Goal: Communication & Community: Answer question/provide support

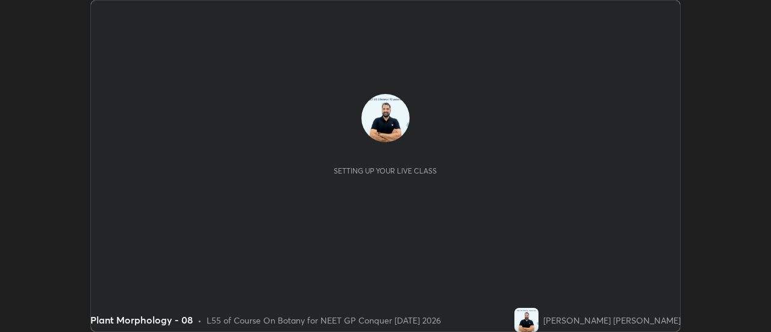
scroll to position [332, 770]
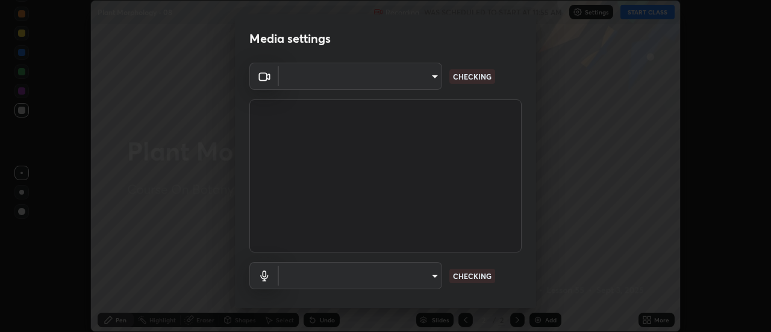
type input "6b20510400c661f13905172a847429c82f5b2d511b6c6cd18f7fa83b3b8a252b"
type input "default"
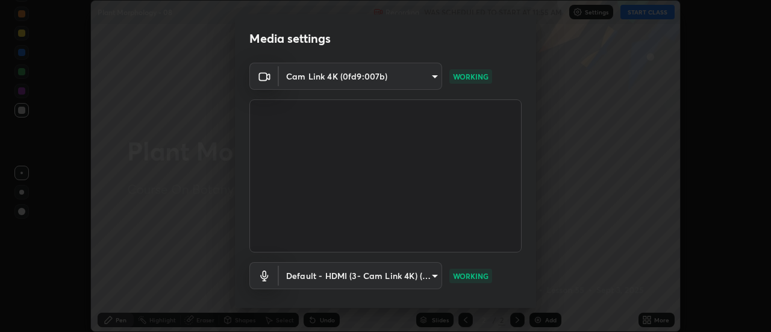
scroll to position [63, 0]
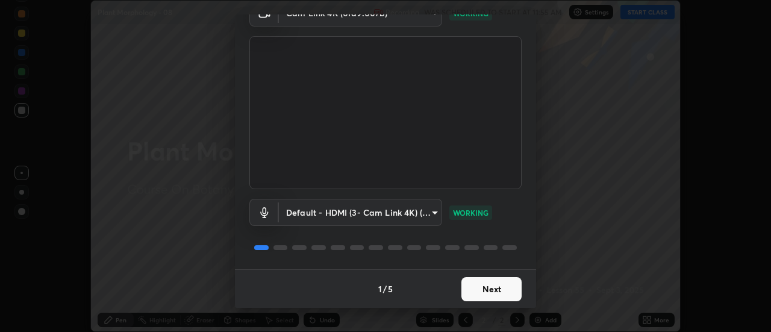
click at [490, 290] on button "Next" at bounding box center [491, 289] width 60 height 24
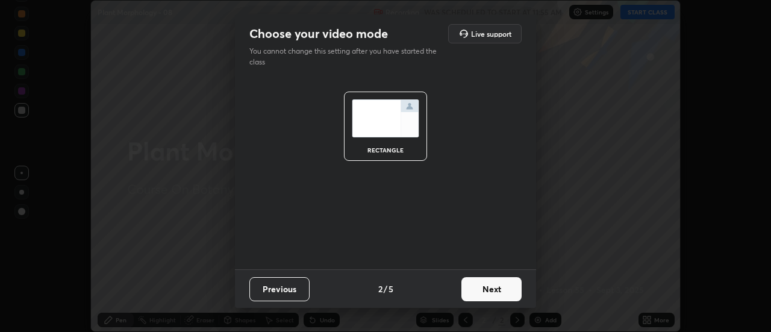
scroll to position [0, 0]
click at [492, 291] on button "Next" at bounding box center [491, 289] width 60 height 24
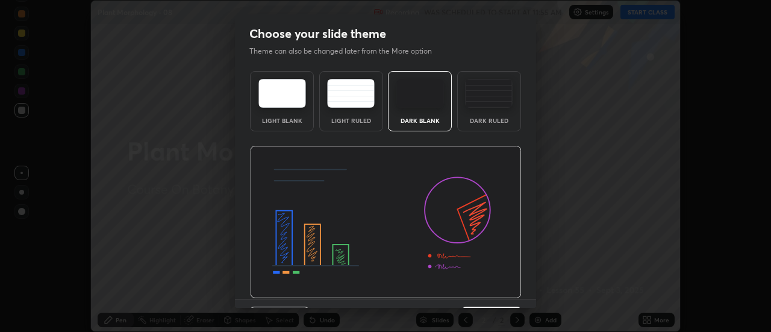
scroll to position [30, 0]
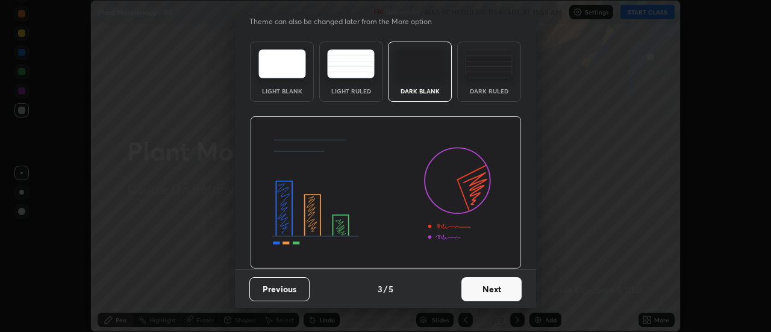
click at [488, 290] on button "Next" at bounding box center [491, 289] width 60 height 24
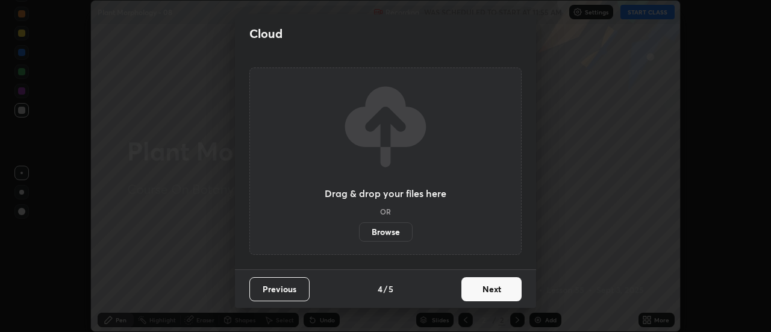
scroll to position [0, 0]
click at [494, 293] on button "Next" at bounding box center [491, 289] width 60 height 24
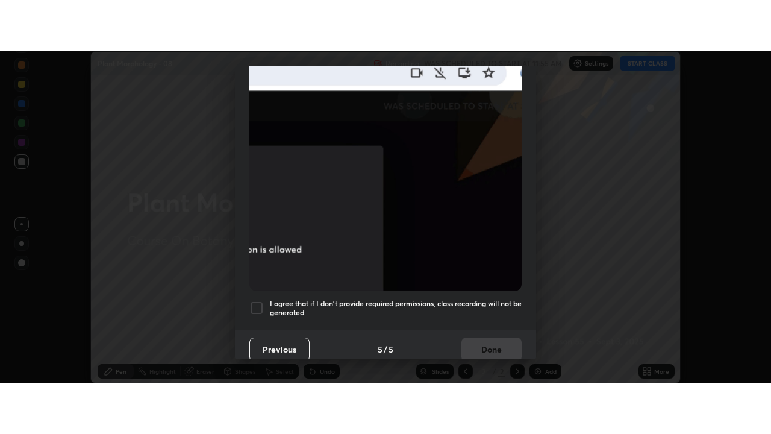
scroll to position [309, 0]
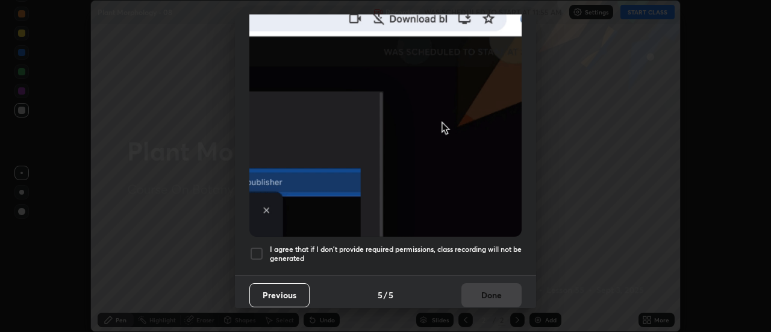
click at [258, 246] on div at bounding box center [256, 253] width 14 height 14
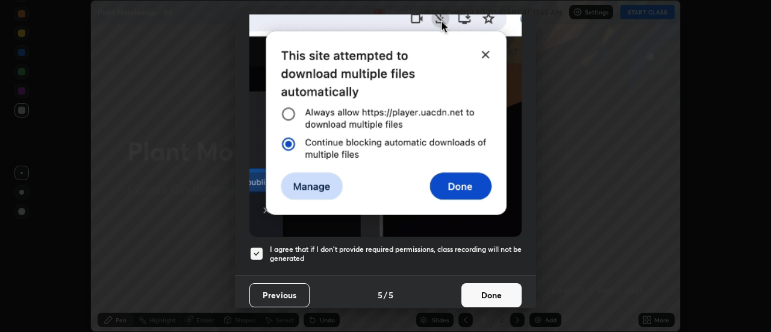
click at [482, 293] on button "Done" at bounding box center [491, 295] width 60 height 24
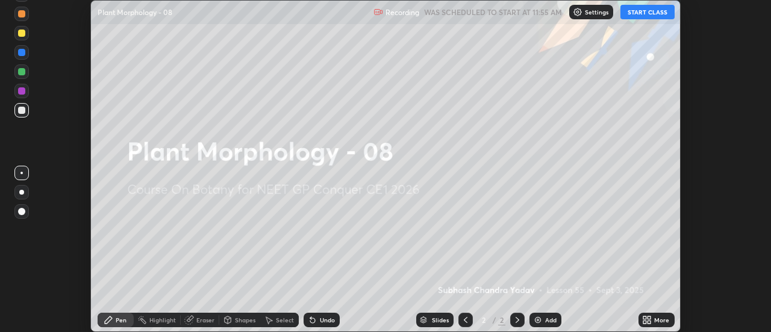
click at [643, 10] on button "START CLASS" at bounding box center [647, 12] width 54 height 14
click at [646, 320] on icon at bounding box center [647, 320] width 10 height 10
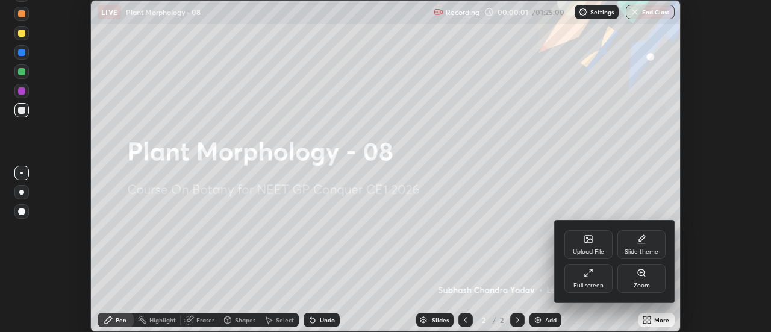
click at [590, 273] on icon at bounding box center [589, 273] width 10 height 10
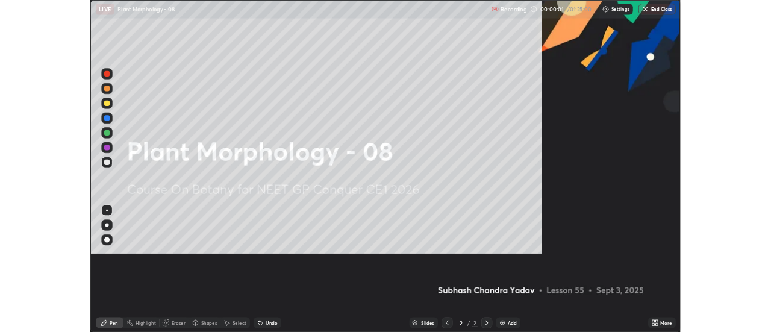
scroll to position [434, 771]
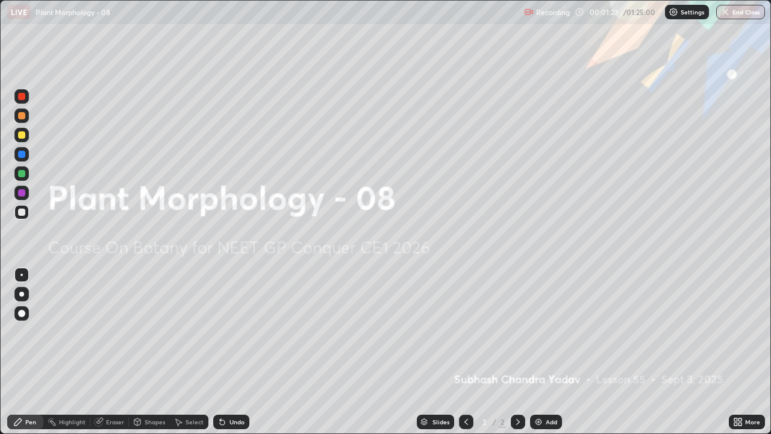
click at [538, 331] on img at bounding box center [539, 422] width 10 height 10
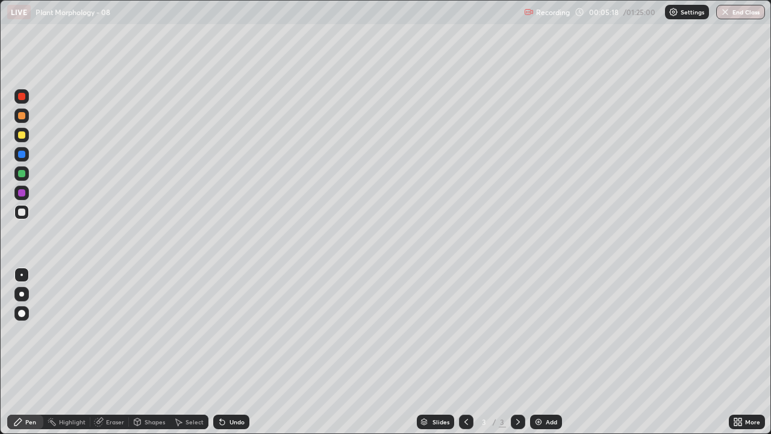
click at [537, 331] on img at bounding box center [539, 422] width 10 height 10
click at [22, 137] on div at bounding box center [21, 134] width 7 height 7
click at [535, 331] on img at bounding box center [539, 422] width 10 height 10
click at [23, 135] on div at bounding box center [21, 134] width 7 height 7
click at [23, 193] on div at bounding box center [21, 192] width 7 height 7
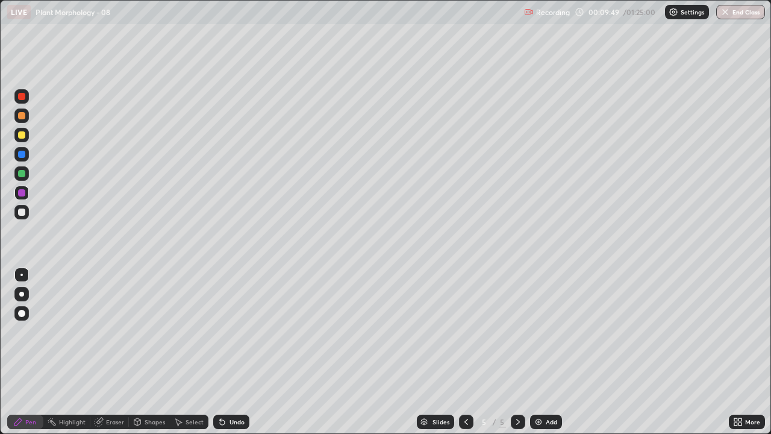
click at [22, 213] on div at bounding box center [21, 211] width 7 height 7
click at [20, 137] on div at bounding box center [21, 134] width 7 height 7
click at [20, 174] on div at bounding box center [21, 173] width 7 height 7
click at [26, 136] on div at bounding box center [21, 135] width 14 height 14
click at [536, 331] on img at bounding box center [539, 422] width 10 height 10
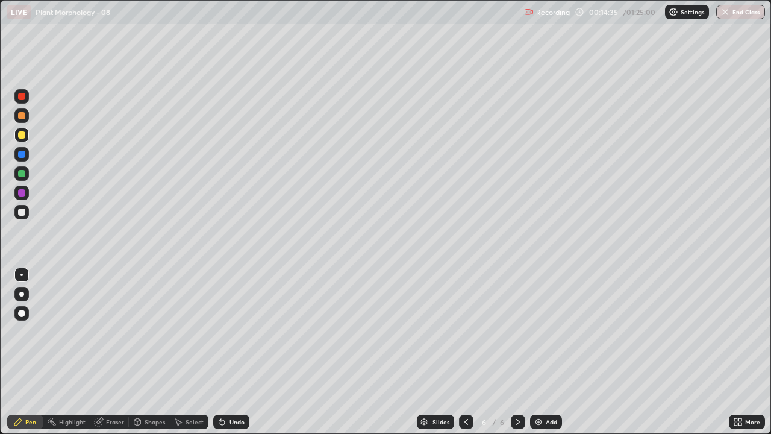
click at [23, 212] on div at bounding box center [21, 211] width 7 height 7
click at [20, 134] on div at bounding box center [21, 134] width 7 height 7
click at [21, 195] on div at bounding box center [21, 192] width 7 height 7
click at [22, 177] on div at bounding box center [21, 173] width 14 height 14
click at [113, 331] on div "Eraser" at bounding box center [115, 422] width 18 height 6
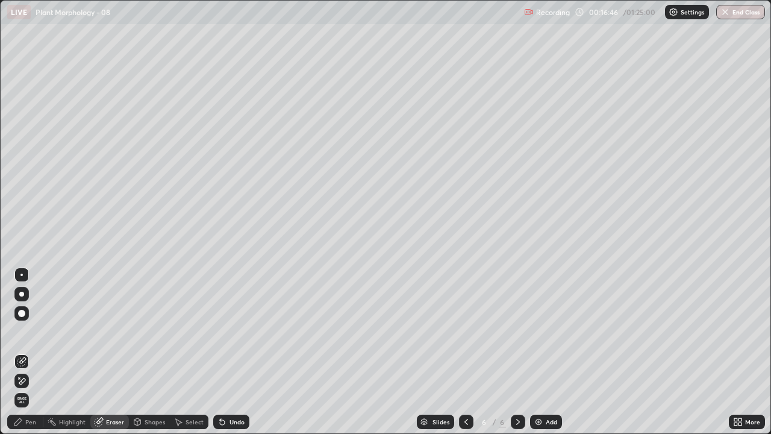
click at [33, 331] on div "Pen" at bounding box center [30, 422] width 11 height 6
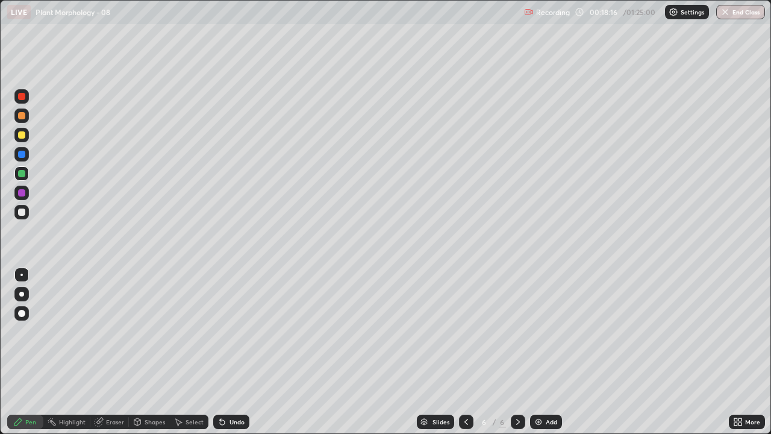
click at [537, 331] on img at bounding box center [539, 422] width 10 height 10
click at [107, 331] on div "Eraser" at bounding box center [115, 422] width 18 height 6
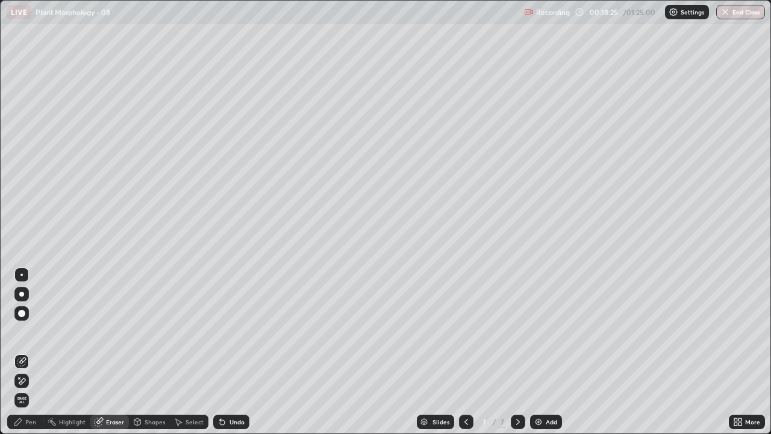
click at [36, 331] on div "Pen" at bounding box center [25, 421] width 36 height 14
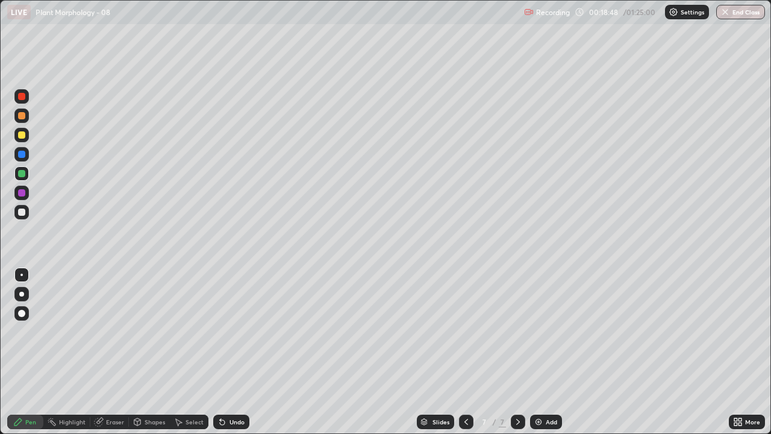
click at [104, 331] on div "Eraser" at bounding box center [109, 421] width 39 height 14
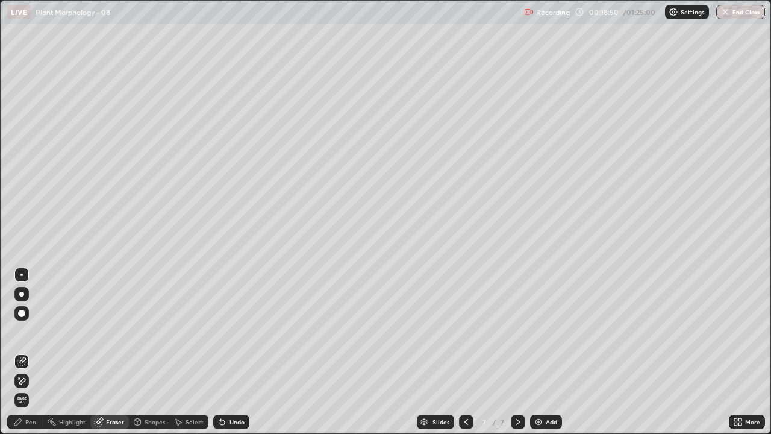
click at [33, 331] on div "Pen" at bounding box center [30, 422] width 11 height 6
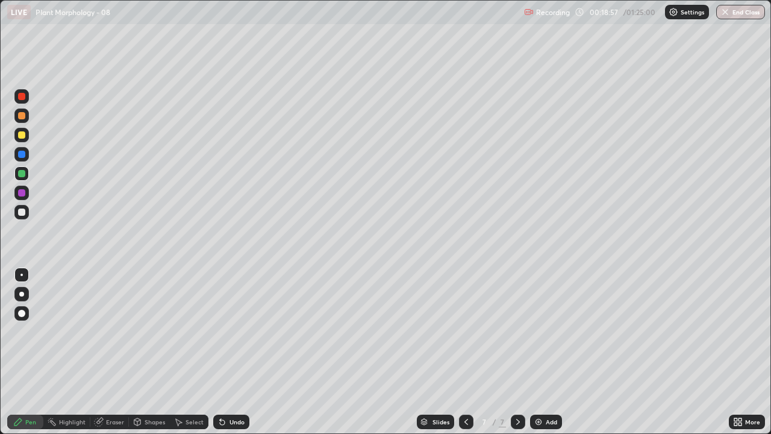
click at [111, 331] on div "Eraser" at bounding box center [115, 422] width 18 height 6
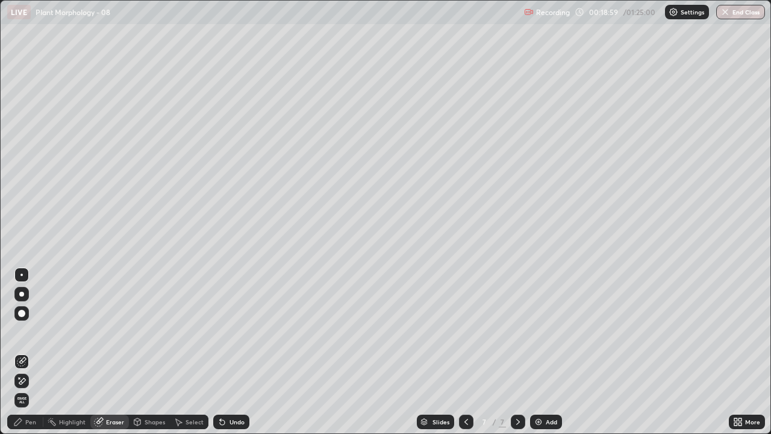
click at [36, 331] on div "Pen" at bounding box center [25, 421] width 36 height 14
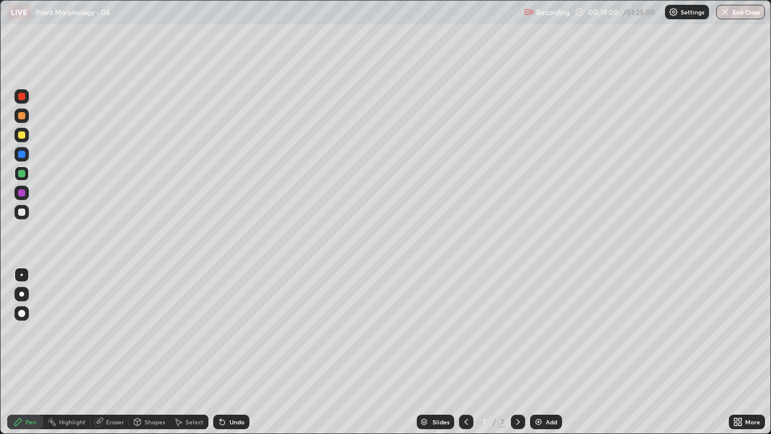
click at [23, 213] on div at bounding box center [21, 211] width 7 height 7
click at [21, 193] on div at bounding box center [21, 192] width 7 height 7
click at [22, 175] on div at bounding box center [21, 173] width 7 height 7
click at [23, 136] on div at bounding box center [21, 134] width 7 height 7
click at [20, 118] on div at bounding box center [21, 115] width 7 height 7
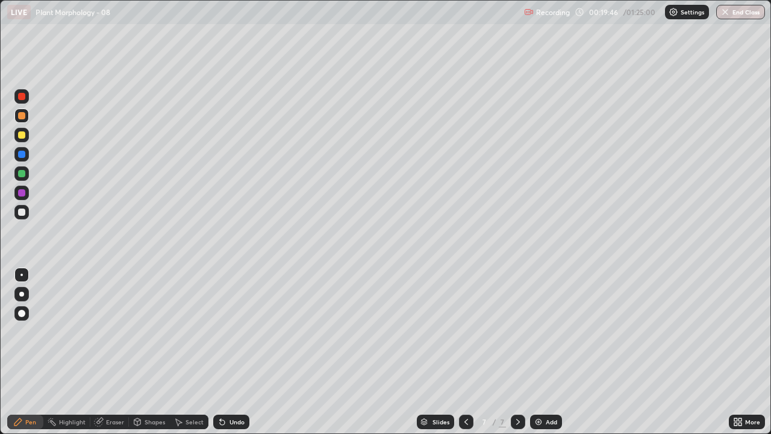
click at [20, 173] on div at bounding box center [21, 173] width 7 height 7
click at [110, 331] on div "Eraser" at bounding box center [115, 422] width 18 height 6
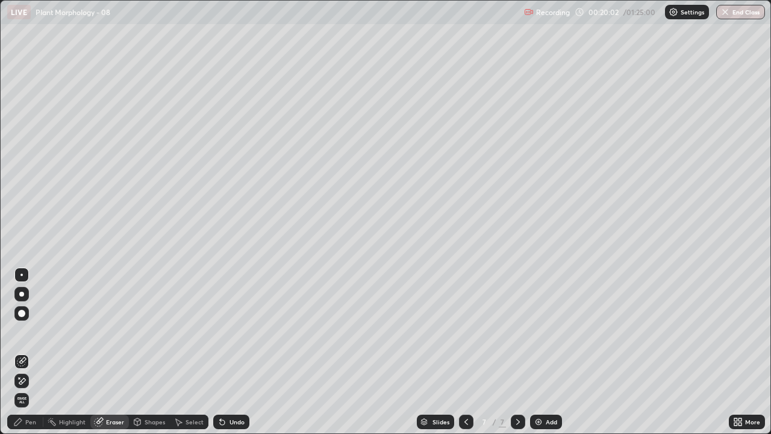
click at [36, 331] on div "Pen" at bounding box center [30, 422] width 11 height 6
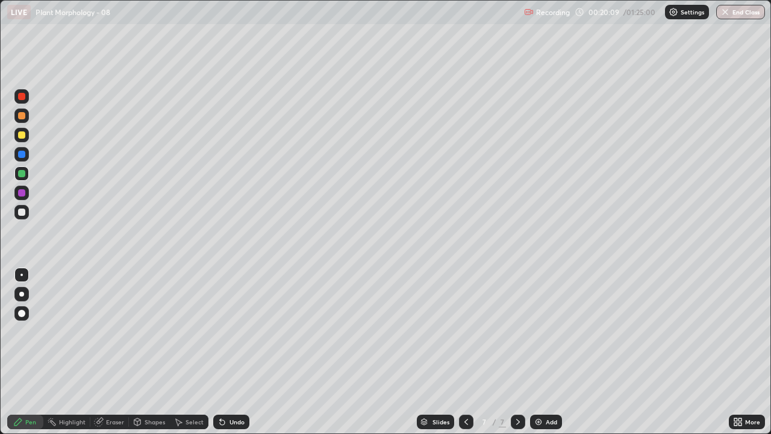
click at [27, 215] on div at bounding box center [21, 212] width 14 height 14
click at [25, 196] on div at bounding box center [21, 192] width 14 height 14
click at [18, 136] on div at bounding box center [21, 134] width 7 height 7
click at [537, 331] on img at bounding box center [539, 422] width 10 height 10
click at [23, 211] on div at bounding box center [21, 211] width 7 height 7
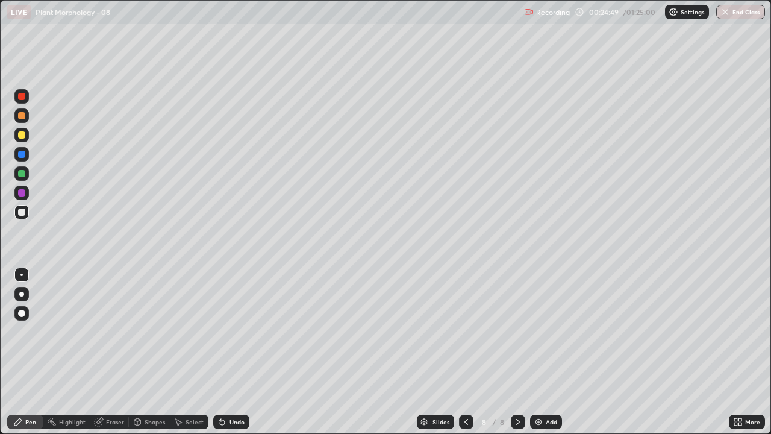
click at [19, 174] on div at bounding box center [21, 173] width 7 height 7
click at [20, 115] on div at bounding box center [21, 115] width 7 height 7
click at [20, 173] on div at bounding box center [21, 173] width 7 height 7
click at [22, 135] on div at bounding box center [21, 134] width 7 height 7
click at [22, 97] on div at bounding box center [21, 96] width 7 height 7
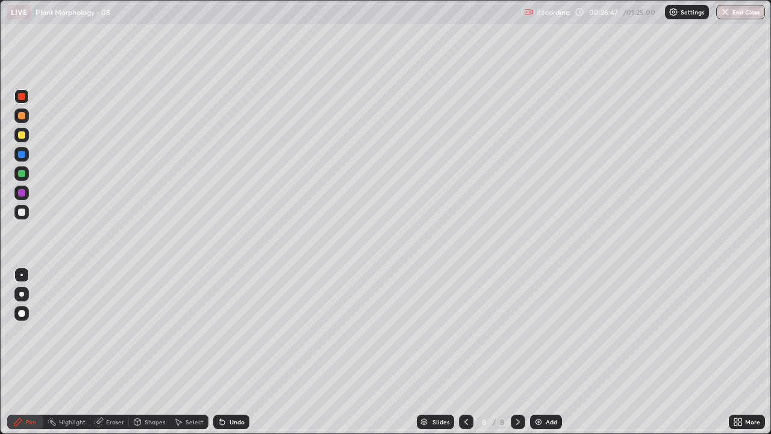
click at [23, 212] on div at bounding box center [21, 211] width 7 height 7
click at [22, 139] on div at bounding box center [21, 135] width 14 height 14
click at [22, 117] on div at bounding box center [21, 115] width 7 height 7
click at [18, 117] on div at bounding box center [21, 115] width 7 height 7
click at [20, 213] on div at bounding box center [21, 211] width 7 height 7
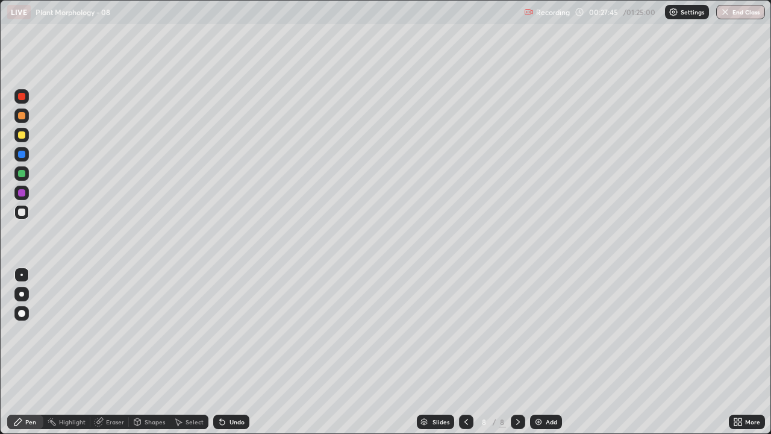
click at [21, 99] on div at bounding box center [21, 96] width 7 height 7
click at [21, 151] on div at bounding box center [21, 154] width 7 height 7
click at [22, 173] on div at bounding box center [21, 173] width 7 height 7
click at [23, 155] on div at bounding box center [21, 154] width 7 height 7
click at [23, 96] on div at bounding box center [21, 96] width 7 height 7
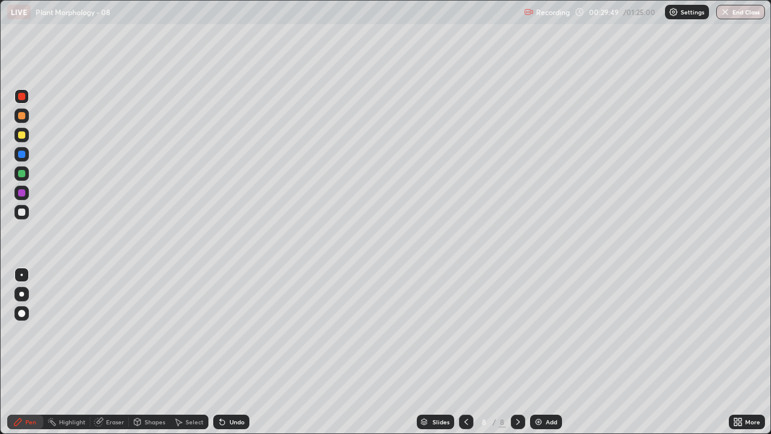
click at [23, 210] on div at bounding box center [21, 211] width 7 height 7
click at [20, 191] on div at bounding box center [21, 192] width 7 height 7
click at [22, 214] on div at bounding box center [21, 211] width 7 height 7
click at [536, 331] on img at bounding box center [539, 422] width 10 height 10
click at [22, 134] on div at bounding box center [21, 134] width 7 height 7
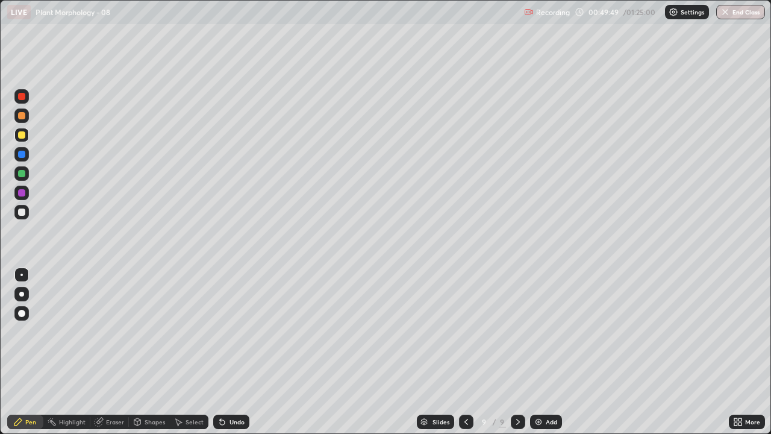
click at [535, 331] on img at bounding box center [539, 422] width 10 height 10
click at [0, 280] on div "Setting up your live class" at bounding box center [385, 217] width 771 height 434
click at [465, 331] on icon at bounding box center [466, 422] width 10 height 10
click at [122, 331] on div "Eraser" at bounding box center [109, 421] width 39 height 14
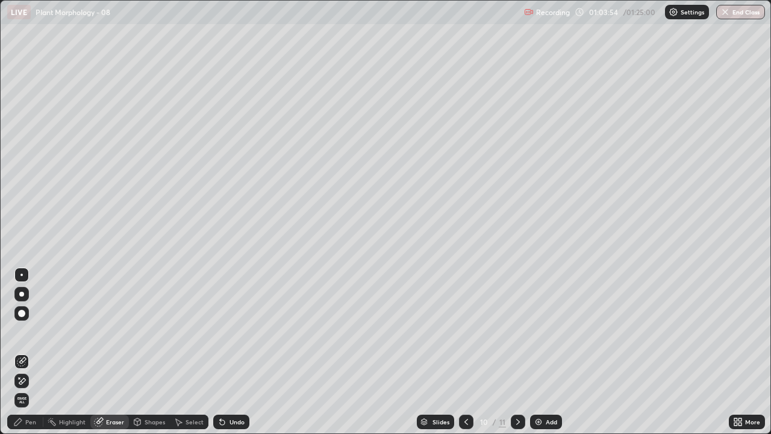
click at [35, 331] on div "Pen" at bounding box center [30, 422] width 11 height 6
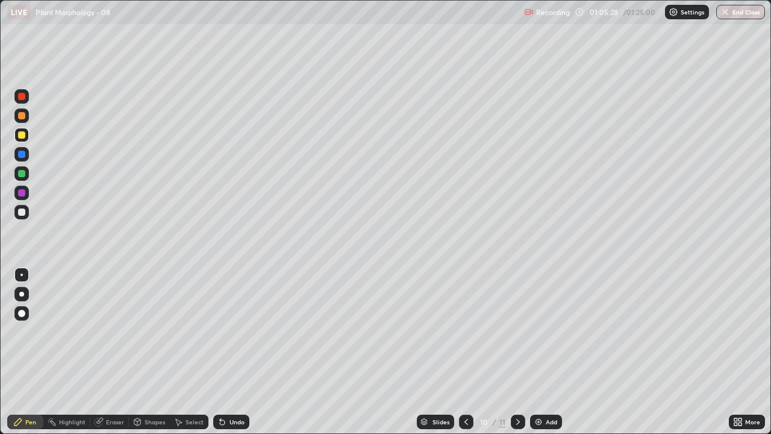
click at [736, 331] on icon at bounding box center [735, 423] width 3 height 3
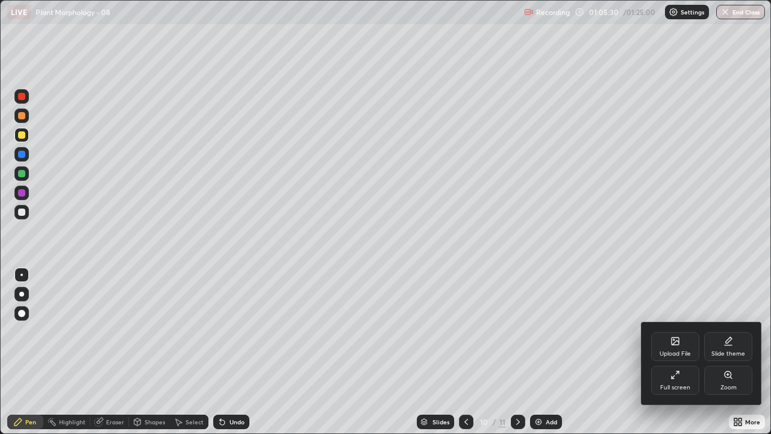
click at [576, 331] on div at bounding box center [385, 217] width 771 height 434
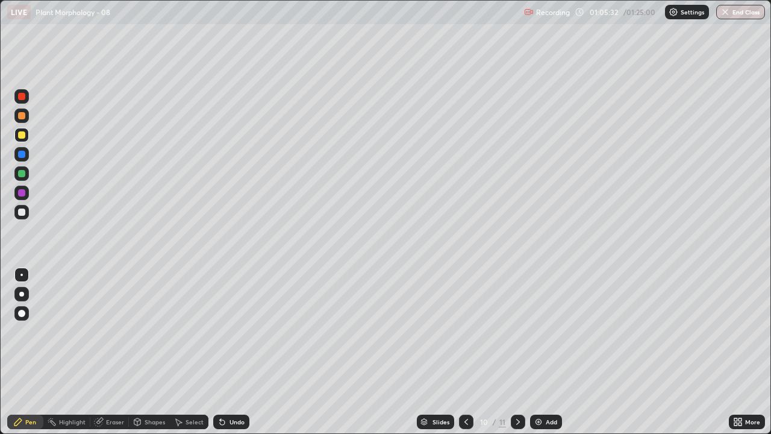
click at [536, 331] on img at bounding box center [539, 422] width 10 height 10
click at [115, 331] on div "Eraser" at bounding box center [115, 422] width 18 height 6
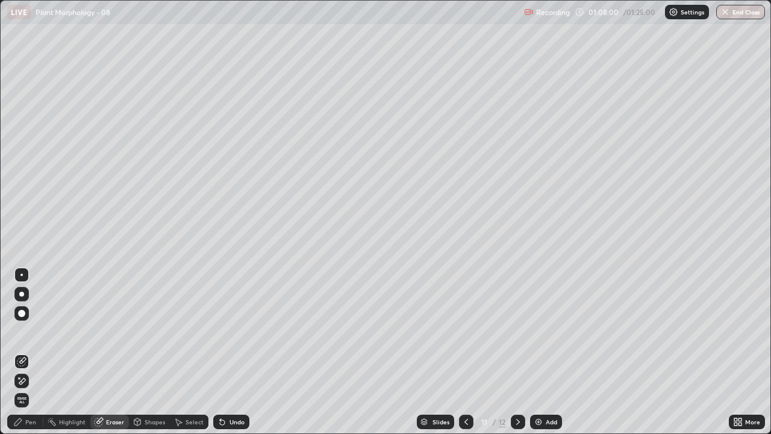
click at [28, 331] on div "Pen" at bounding box center [30, 422] width 11 height 6
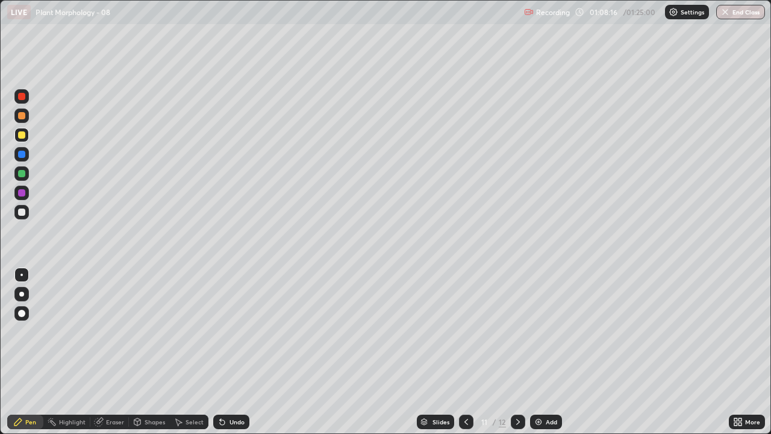
click at [736, 331] on icon at bounding box center [735, 423] width 3 height 3
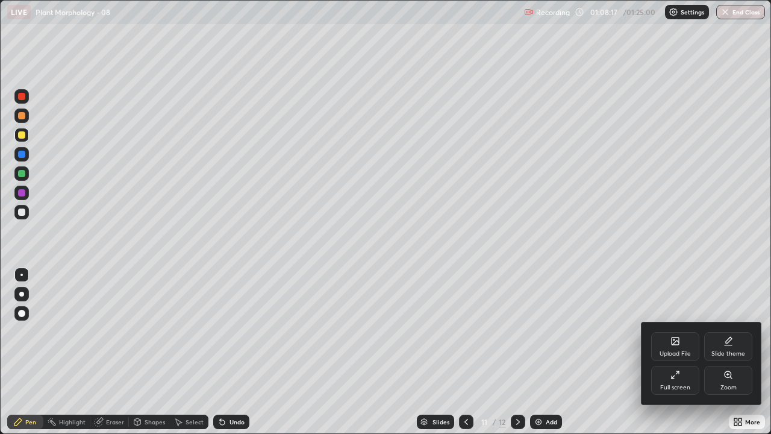
click at [674, 331] on icon at bounding box center [675, 375] width 10 height 10
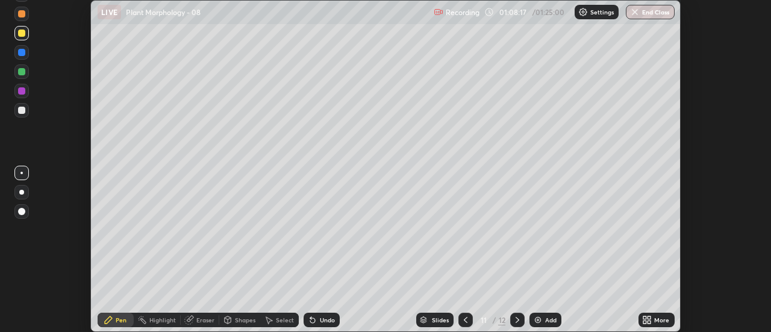
scroll to position [59888, 59449]
